Goal: Transaction & Acquisition: Download file/media

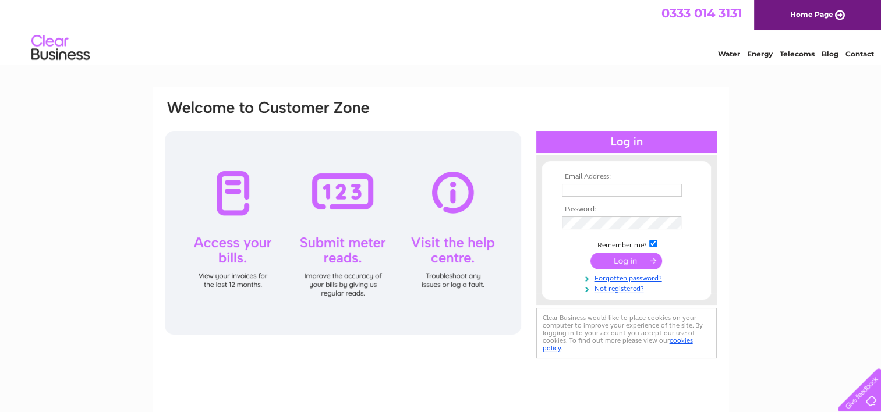
type input "deborah.campbell@gcs.com"
click at [615, 261] on input "submit" at bounding box center [626, 261] width 72 height 16
click at [641, 261] on input "submit" at bounding box center [626, 261] width 72 height 16
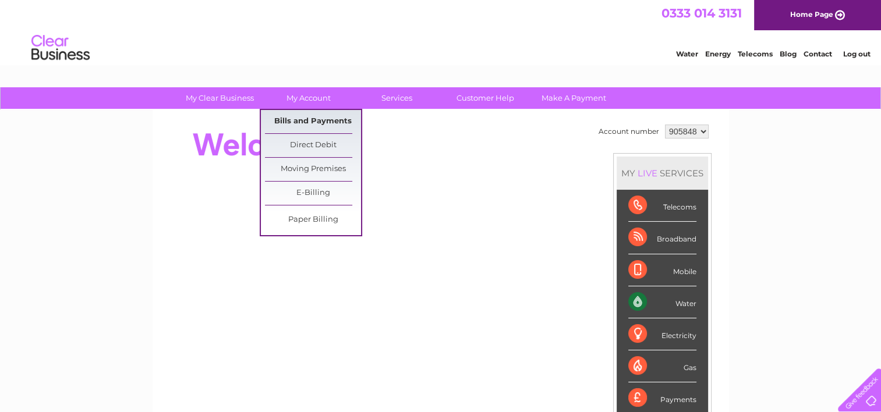
click at [304, 123] on link "Bills and Payments" at bounding box center [313, 121] width 96 height 23
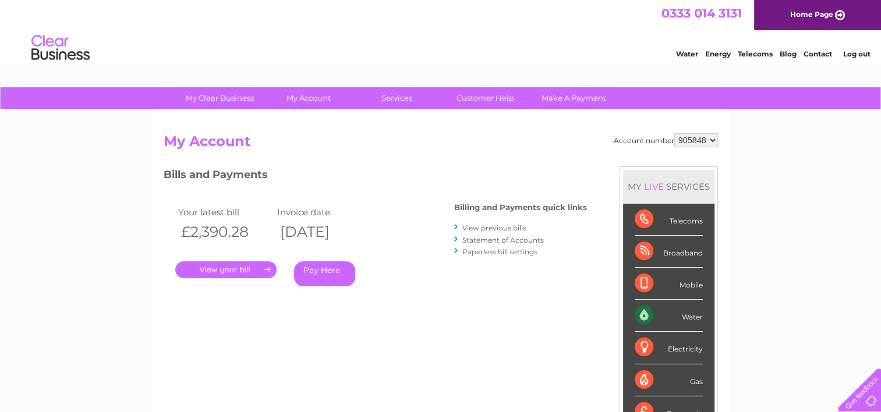
click at [500, 226] on link "View previous bills" at bounding box center [494, 228] width 64 height 9
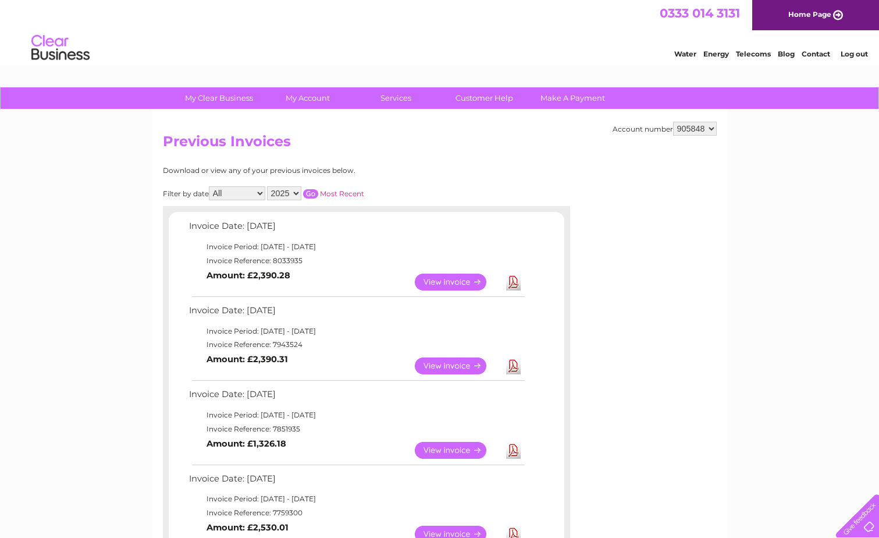
click at [512, 412] on link "Download" at bounding box center [513, 450] width 15 height 17
click at [518, 364] on link "Download" at bounding box center [513, 365] width 15 height 17
click at [516, 289] on link "Download" at bounding box center [513, 282] width 15 height 17
click at [512, 412] on link "Download" at bounding box center [513, 450] width 15 height 17
click at [512, 366] on link "Download" at bounding box center [513, 365] width 15 height 17
